Goal: Task Accomplishment & Management: Use online tool/utility

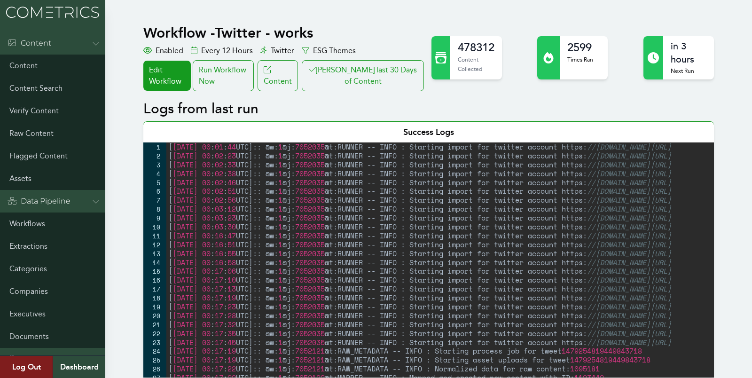
click at [375, 67] on button "[PERSON_NAME] last 30 Days of Content" at bounding box center [363, 75] width 122 height 31
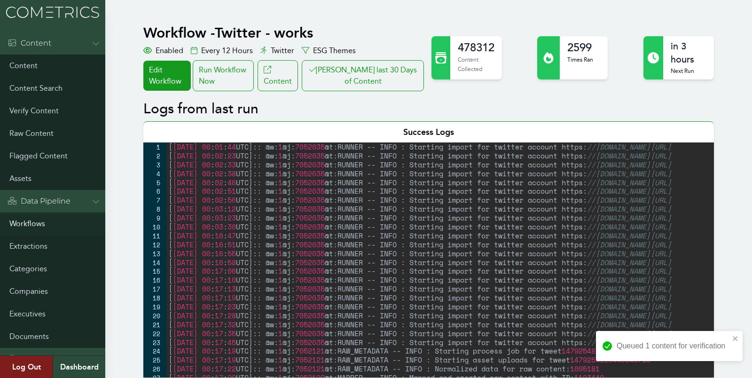
click at [27, 222] on link "Workflows" at bounding box center [52, 224] width 105 height 23
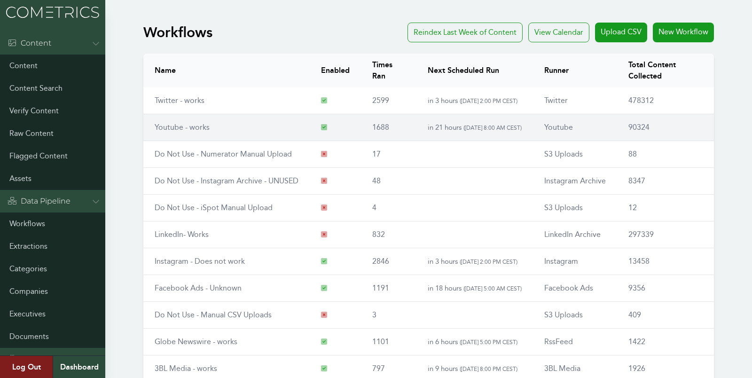
click at [170, 133] on td "Youtube - works" at bounding box center [226, 127] width 166 height 27
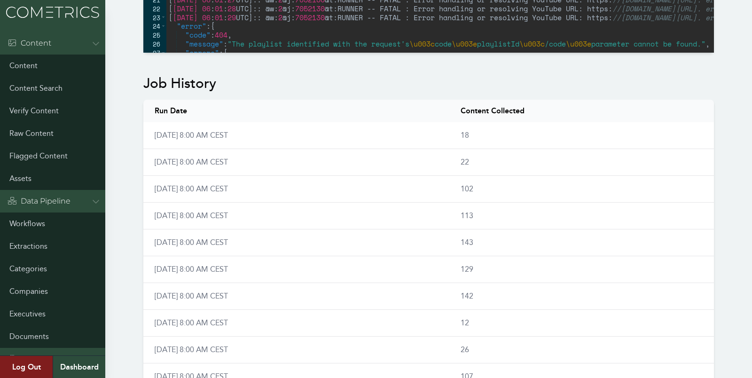
scroll to position [609, 0]
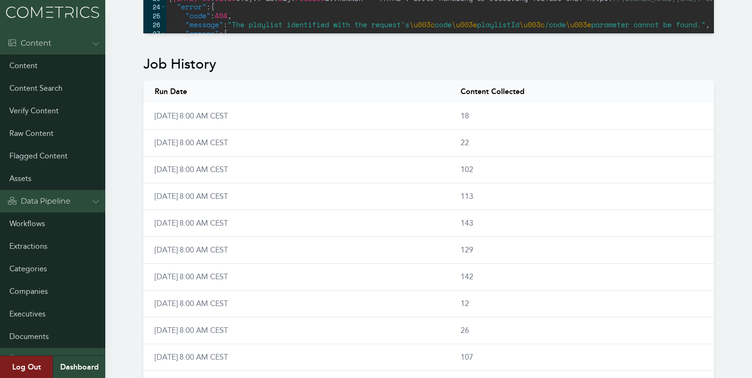
click at [117, 142] on div "Workflow - Youtube - works Enabled Once a day (6am) Youtube ESG Themes Edit Wor…" at bounding box center [376, 39] width 752 height 1259
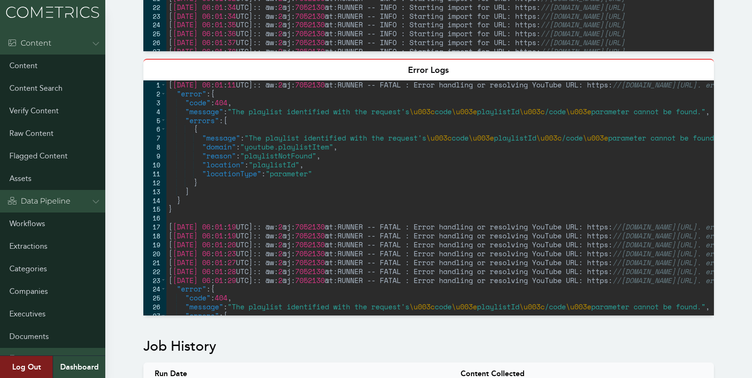
scroll to position [0, 0]
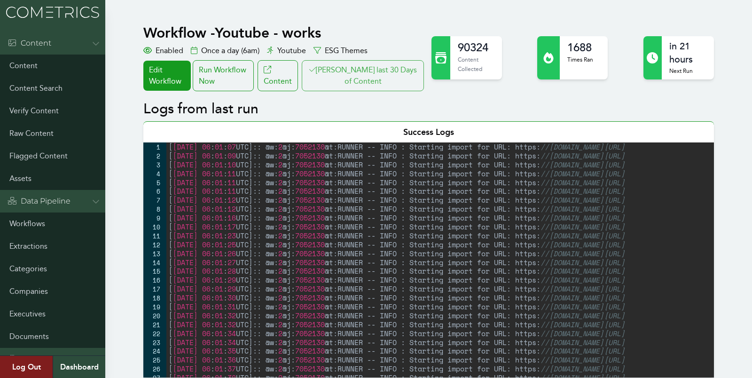
click at [374, 81] on button "[PERSON_NAME] last 30 Days of Content" at bounding box center [363, 75] width 122 height 31
click at [25, 228] on link "Workflows" at bounding box center [52, 224] width 105 height 23
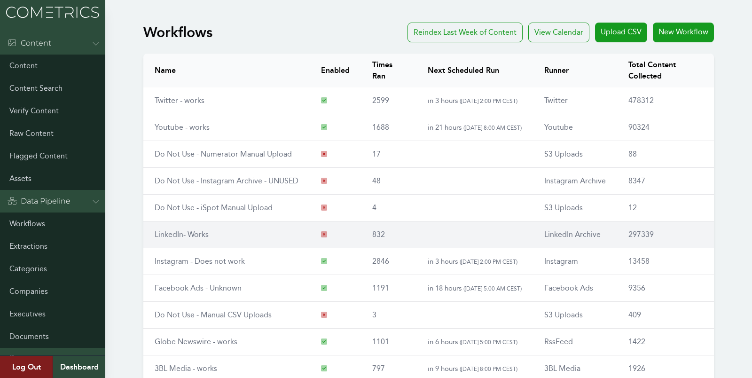
click at [168, 230] on link "LinkedIn- Works" at bounding box center [182, 234] width 54 height 9
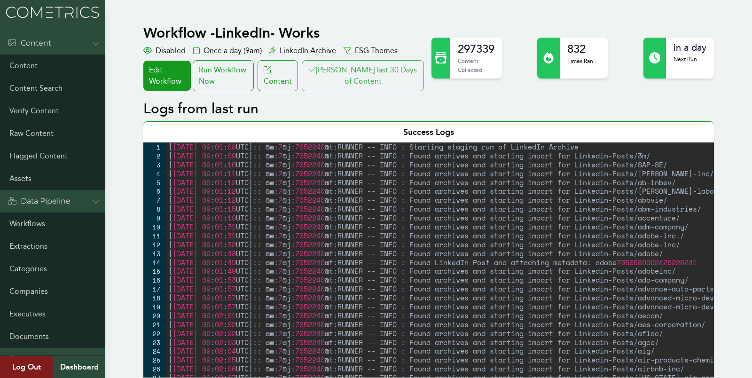
click at [382, 80] on button "[PERSON_NAME] last 30 Days of Content" at bounding box center [363, 75] width 122 height 31
